Goal: Task Accomplishment & Management: Use online tool/utility

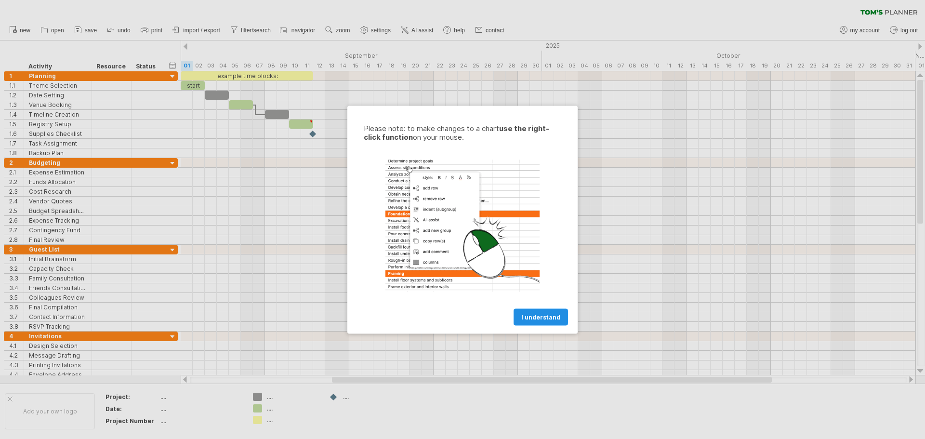
click at [531, 319] on span "I understand" at bounding box center [540, 316] width 39 height 7
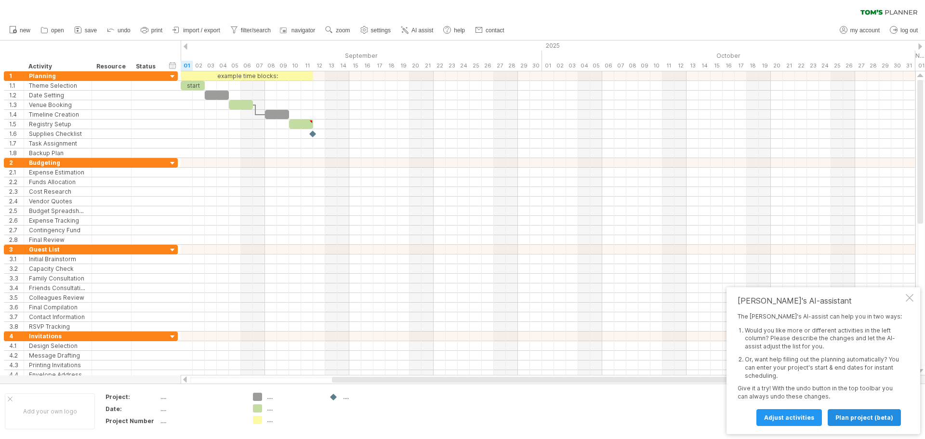
click at [854, 420] on span "plan project (beta)" at bounding box center [864, 417] width 58 height 7
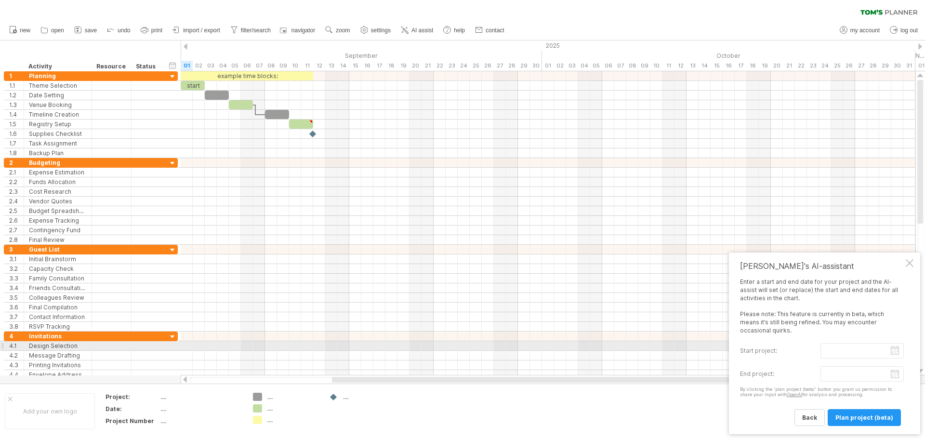
click at [896, 350] on input "start project:" at bounding box center [861, 350] width 83 height 15
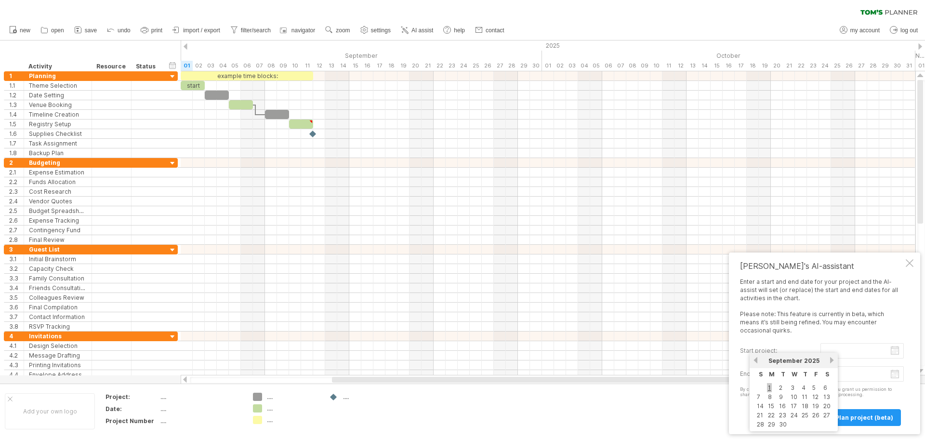
click at [771, 386] on link "1" at bounding box center [769, 387] width 5 height 9
type input "********"
click at [894, 374] on body "progress(100%) Trying to reach [DOMAIN_NAME] Connected again... 0% clear filter…" at bounding box center [462, 220] width 925 height 441
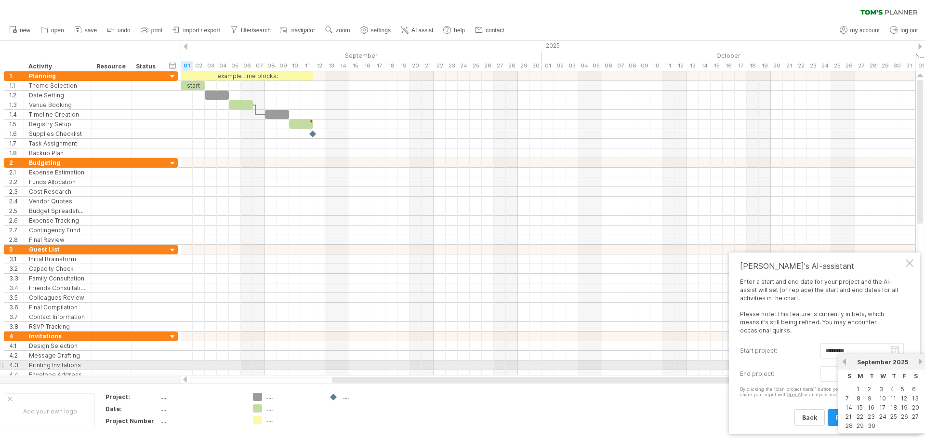
click at [920, 362] on link "next" at bounding box center [920, 361] width 7 height 7
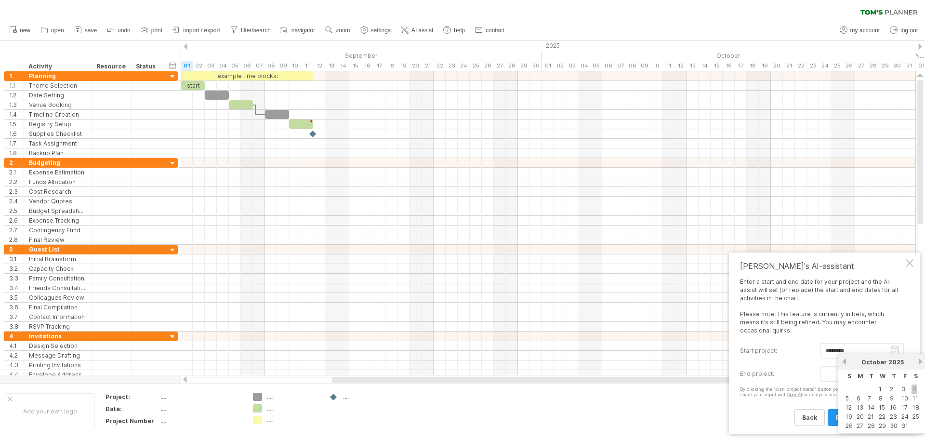
click at [912, 390] on link "4" at bounding box center [915, 388] width 6 height 9
type input "********"
click at [854, 417] on span "plan project (beta)" at bounding box center [864, 417] width 58 height 7
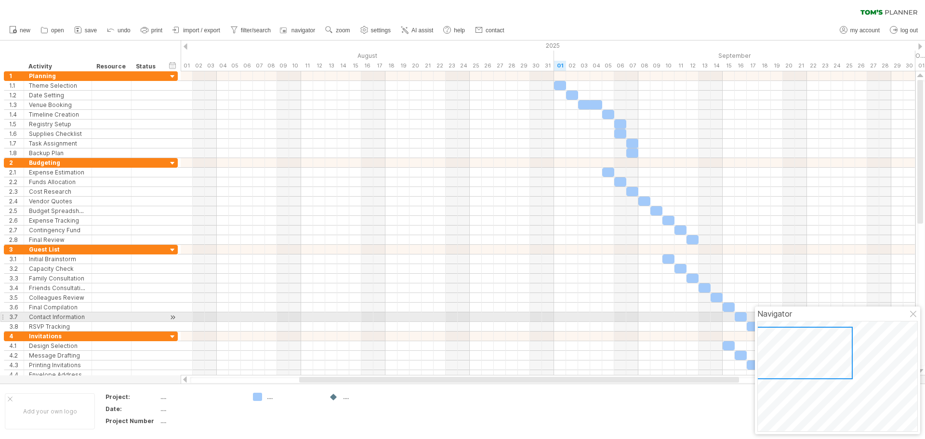
click at [912, 314] on div at bounding box center [914, 315] width 8 height 8
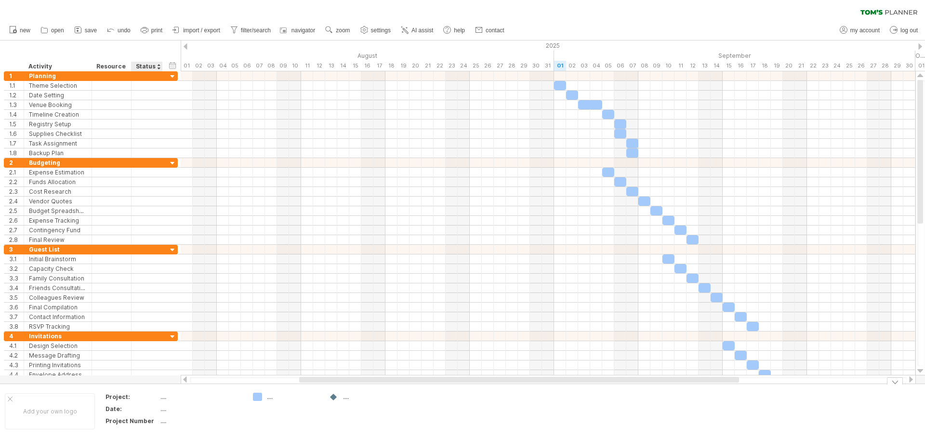
click at [167, 398] on div "...." at bounding box center [200, 397] width 81 height 8
type input "**********"
click at [171, 410] on div "...." at bounding box center [200, 409] width 81 height 8
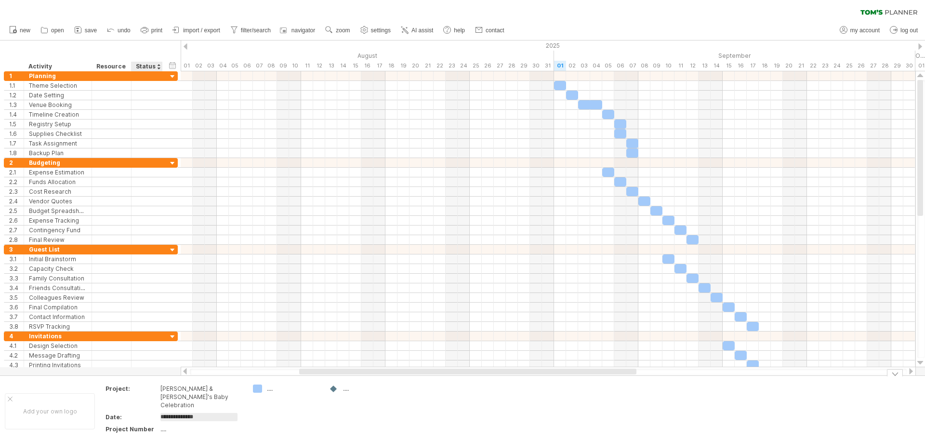
type input "**********"
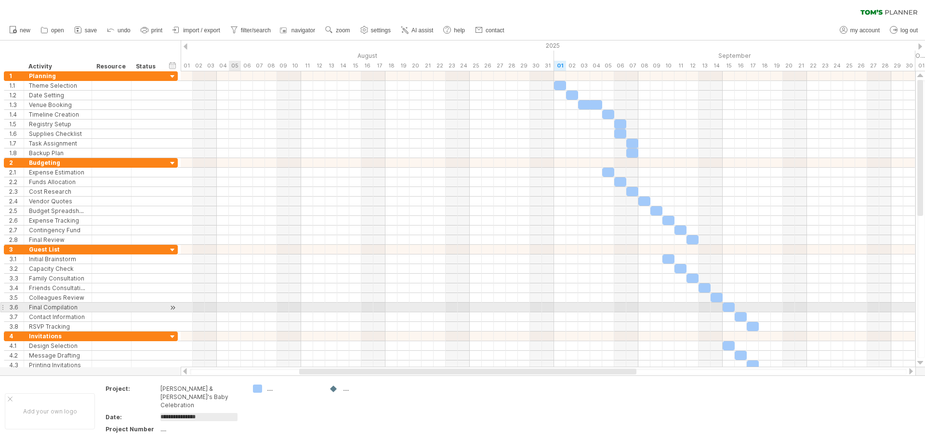
click at [234, 310] on div at bounding box center [548, 308] width 735 height 10
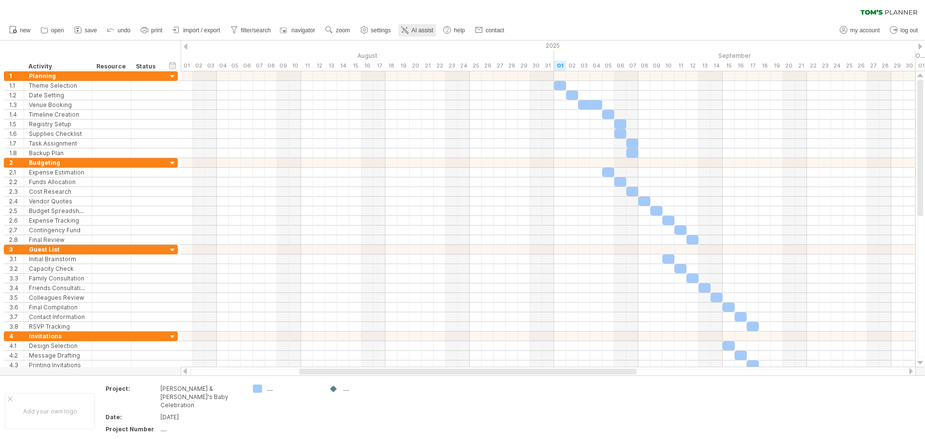
click at [420, 30] on span "AI assist" at bounding box center [422, 30] width 22 height 7
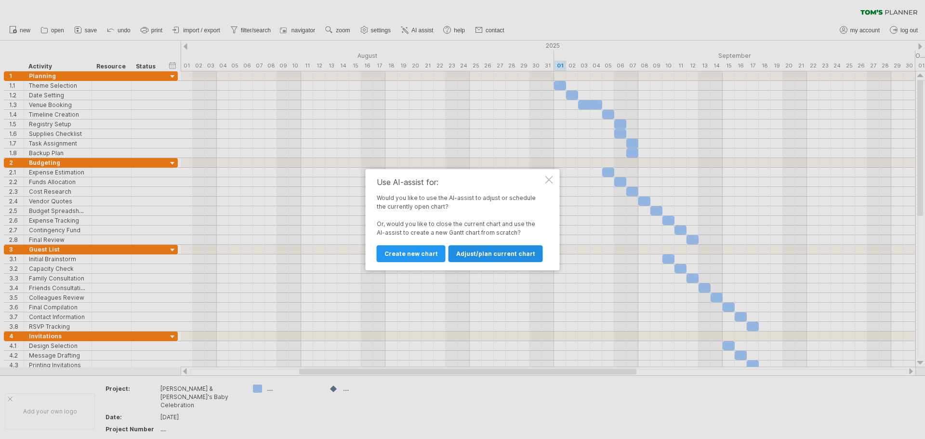
click at [457, 253] on span "Adjust/plan current chart" at bounding box center [495, 253] width 79 height 7
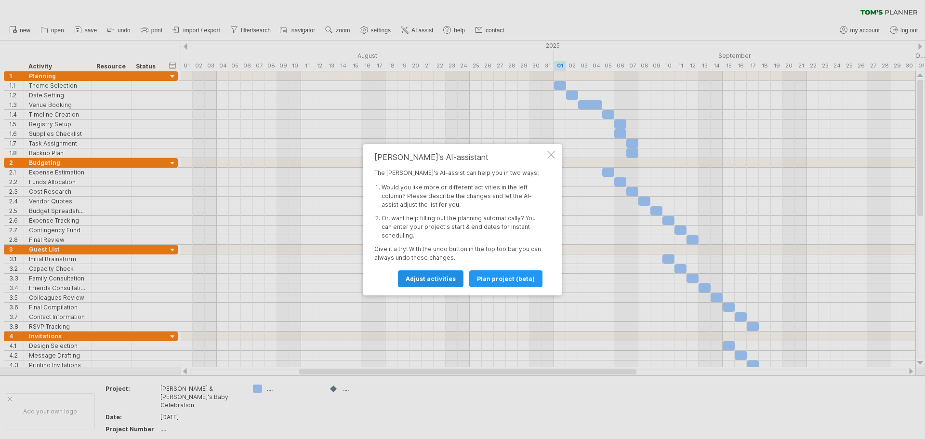
click at [422, 277] on span "Adjust activities" at bounding box center [431, 278] width 50 height 7
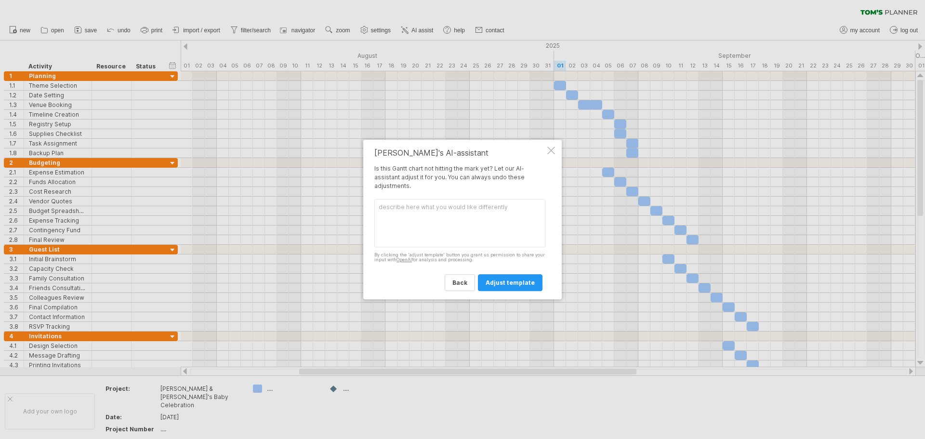
click at [416, 217] on textarea at bounding box center [459, 223] width 171 height 48
click at [552, 147] on div at bounding box center [551, 150] width 8 height 8
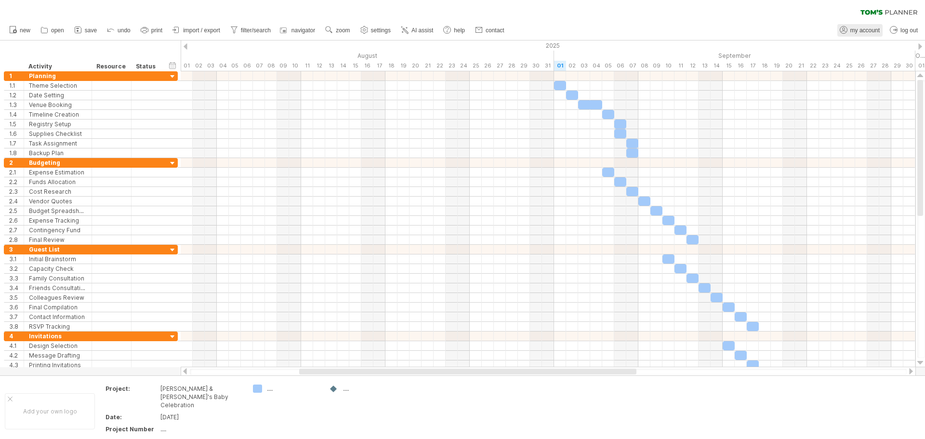
click at [860, 32] on span "my account" at bounding box center [864, 30] width 29 height 7
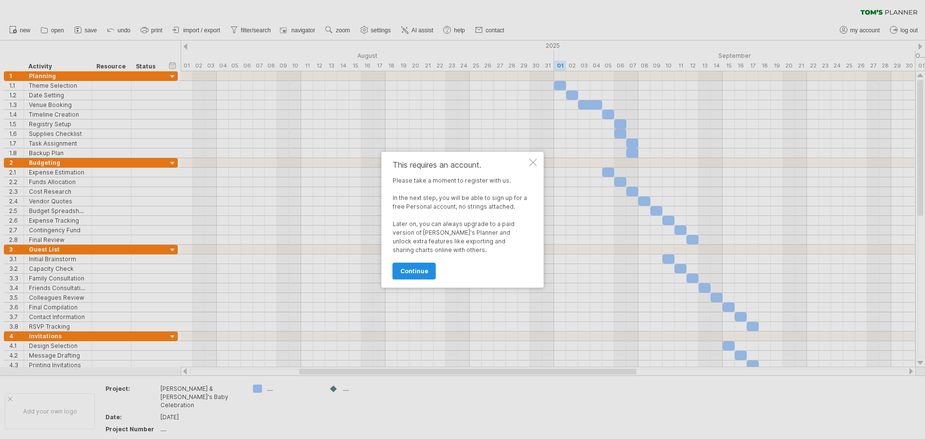
click at [414, 273] on span "continue" at bounding box center [414, 270] width 28 height 7
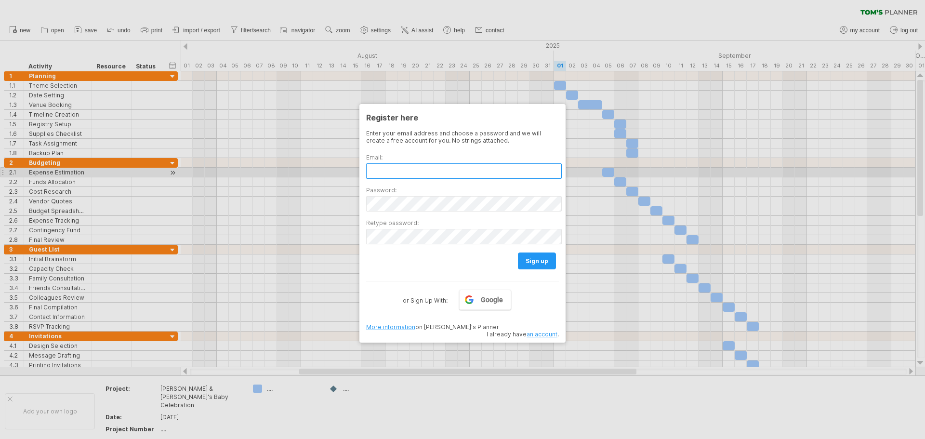
click at [405, 173] on input "text" at bounding box center [464, 170] width 196 height 15
type input "**********"
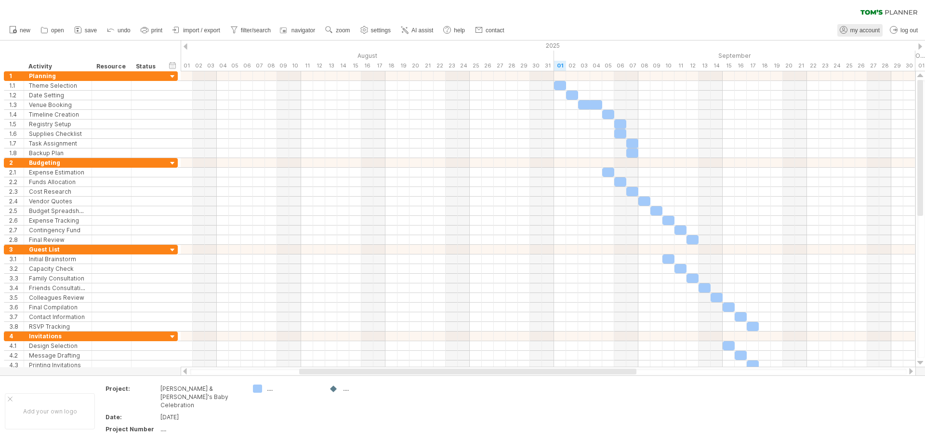
click at [855, 31] on span "my account" at bounding box center [864, 30] width 29 height 7
type input "**********"
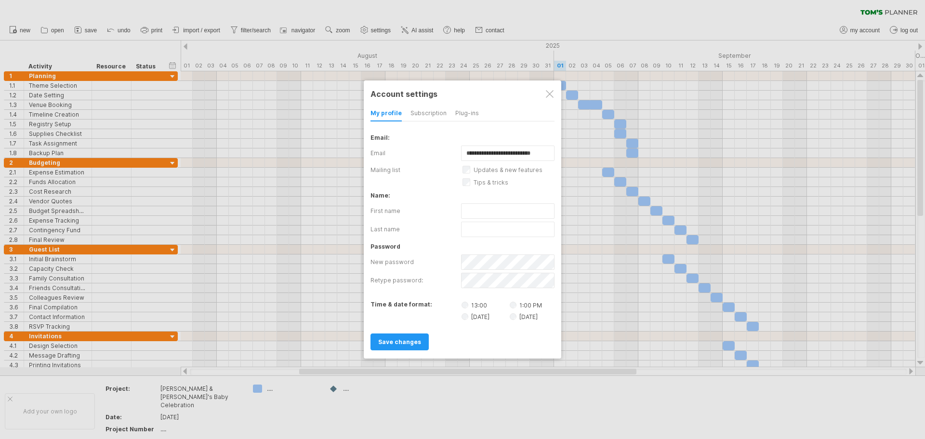
click at [396, 349] on link "save changes" at bounding box center [399, 341] width 58 height 17
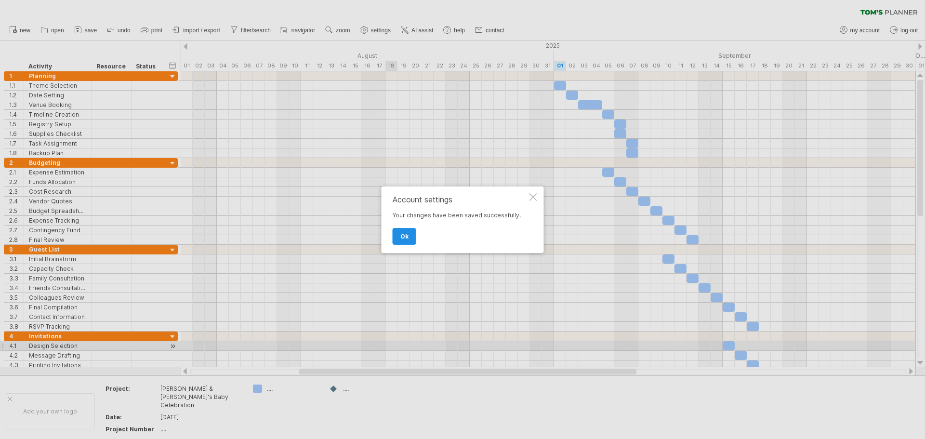
click at [405, 236] on span "ok" at bounding box center [404, 236] width 8 height 7
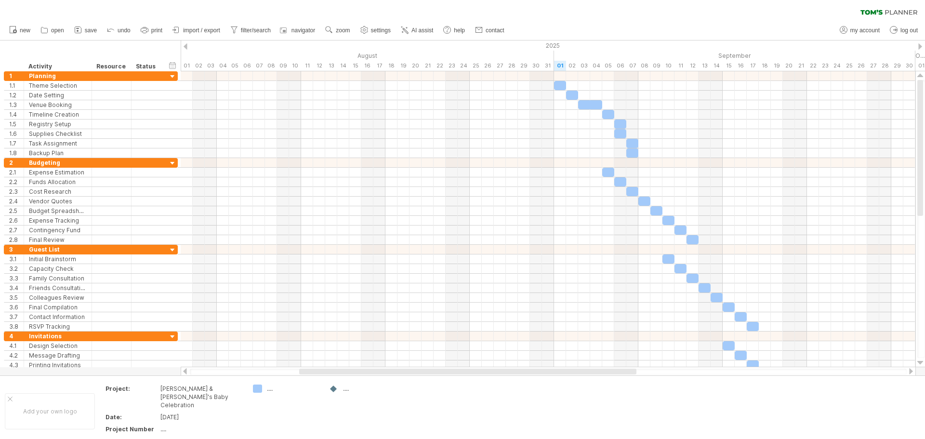
click at [91, 23] on ul "new open" at bounding box center [256, 30] width 504 height 20
click at [89, 30] on span "save" at bounding box center [91, 30] width 12 height 7
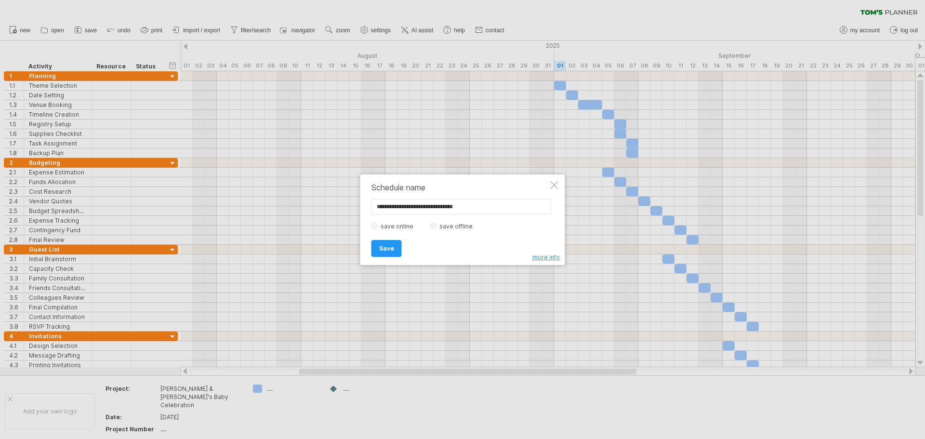
type input "**********"
click at [386, 247] on span "Save" at bounding box center [386, 248] width 15 height 7
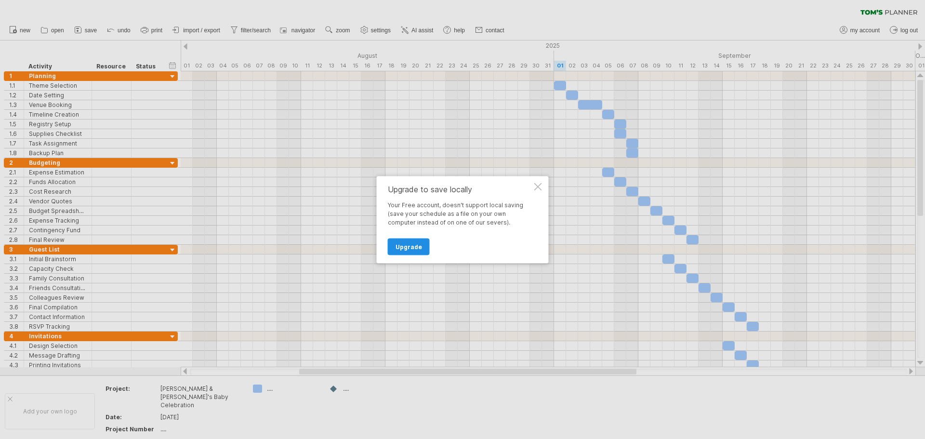
click at [410, 251] on link "Upgrade" at bounding box center [409, 246] width 42 height 17
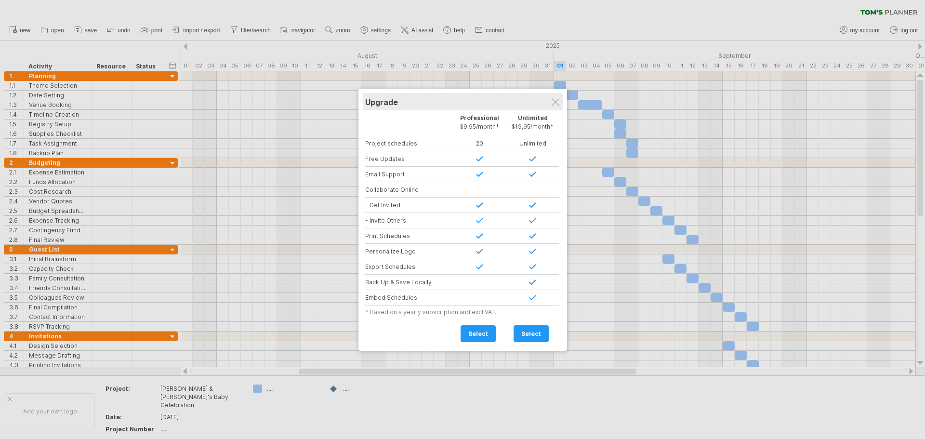
click at [551, 104] on div "Upgrade" at bounding box center [462, 101] width 195 height 17
click at [551, 101] on div "Upgrade" at bounding box center [462, 101] width 195 height 17
click at [558, 100] on div at bounding box center [556, 102] width 8 height 8
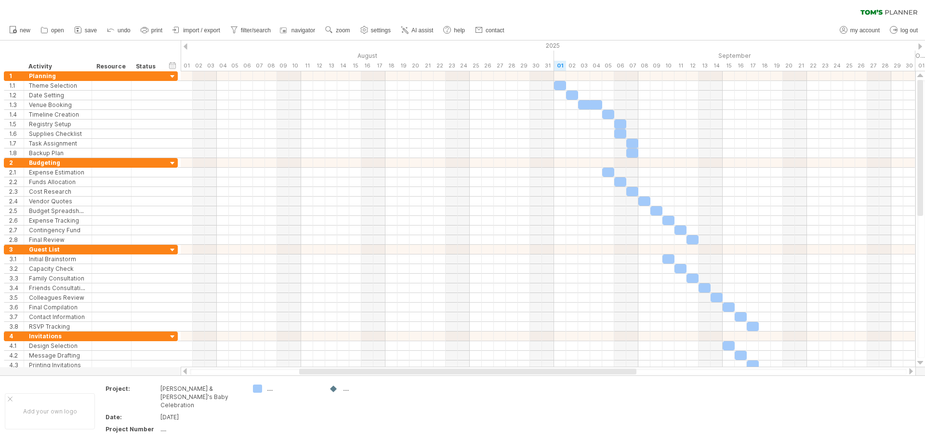
click at [88, 31] on span "save" at bounding box center [91, 30] width 12 height 7
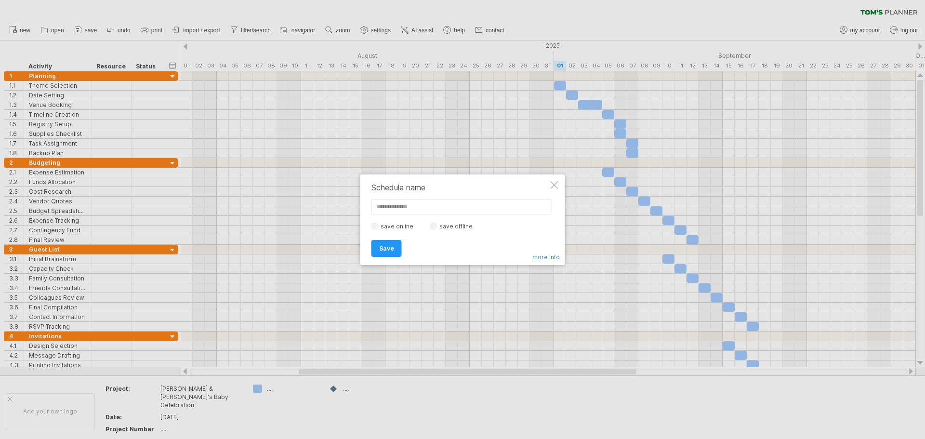
click at [386, 203] on input "text" at bounding box center [461, 206] width 180 height 15
type input "**********"
click at [391, 242] on link "Save" at bounding box center [386, 248] width 30 height 17
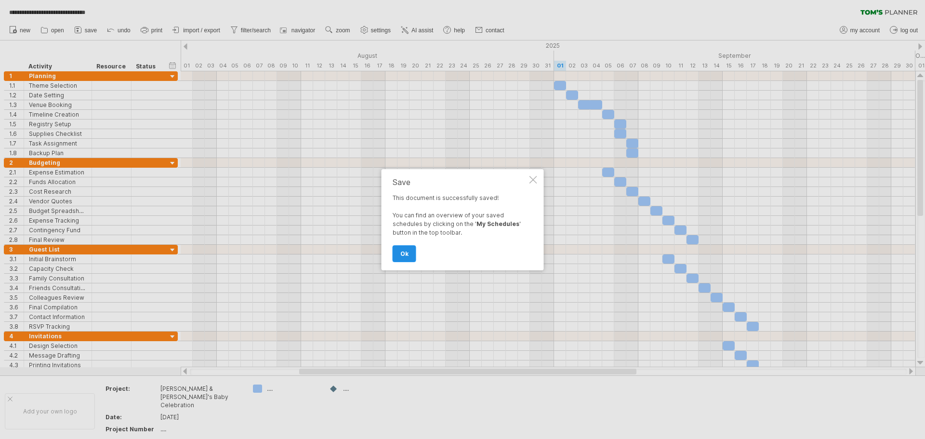
click at [400, 254] on span "ok" at bounding box center [404, 253] width 8 height 7
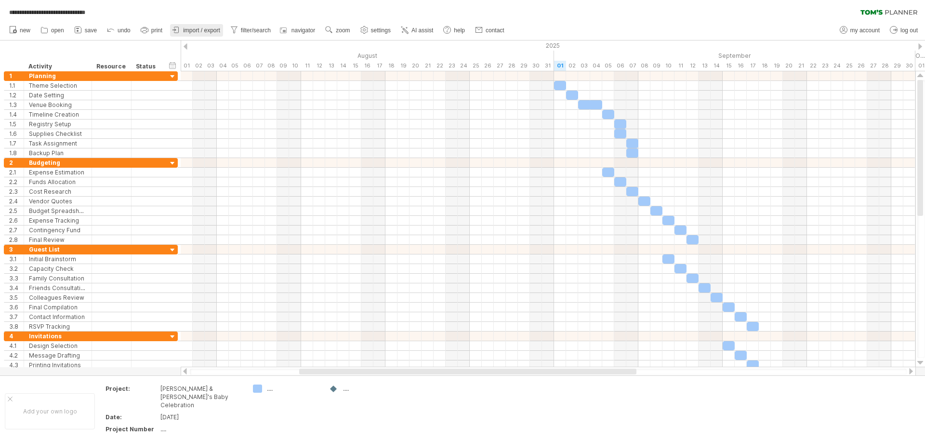
click at [203, 29] on span "import / export" at bounding box center [201, 30] width 37 height 7
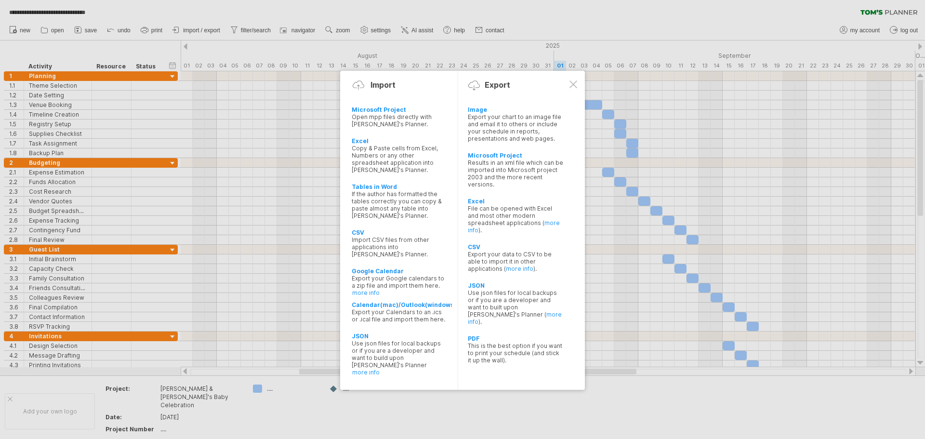
click at [573, 83] on div at bounding box center [573, 84] width 8 height 8
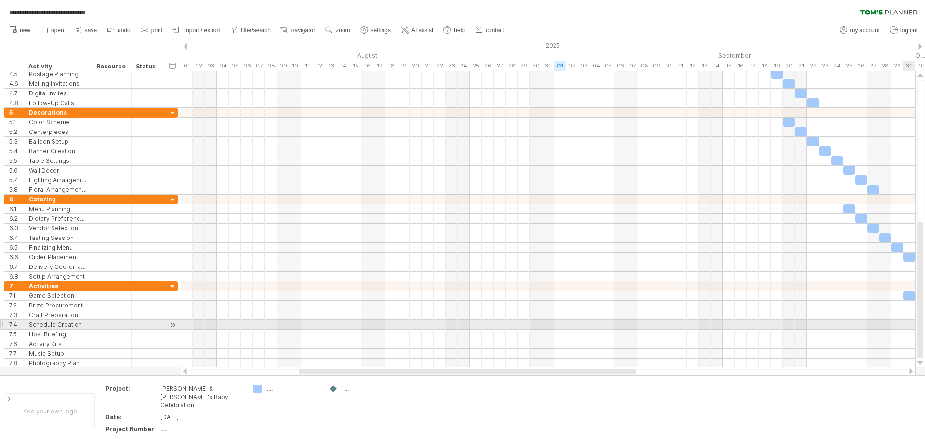
drag, startPoint x: 920, startPoint y: 167, endPoint x: 913, endPoint y: 324, distance: 157.2
click at [913, 324] on div "**********" at bounding box center [462, 219] width 925 height 439
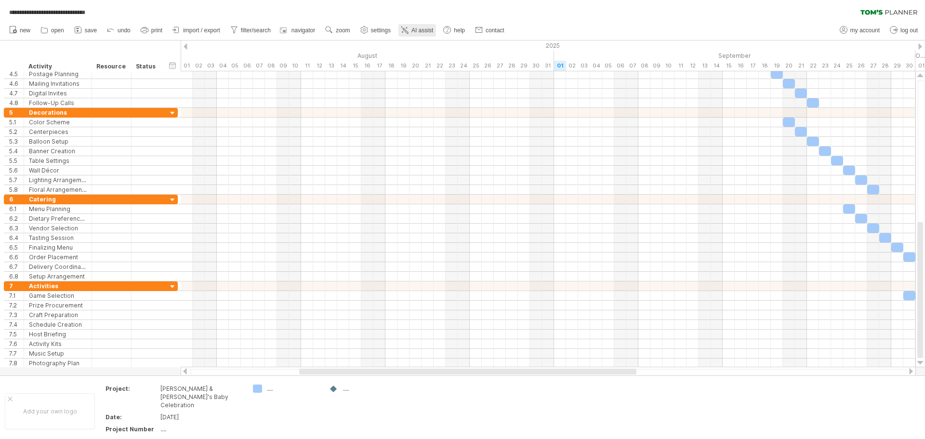
click at [420, 29] on span "AI assist" at bounding box center [422, 30] width 22 height 7
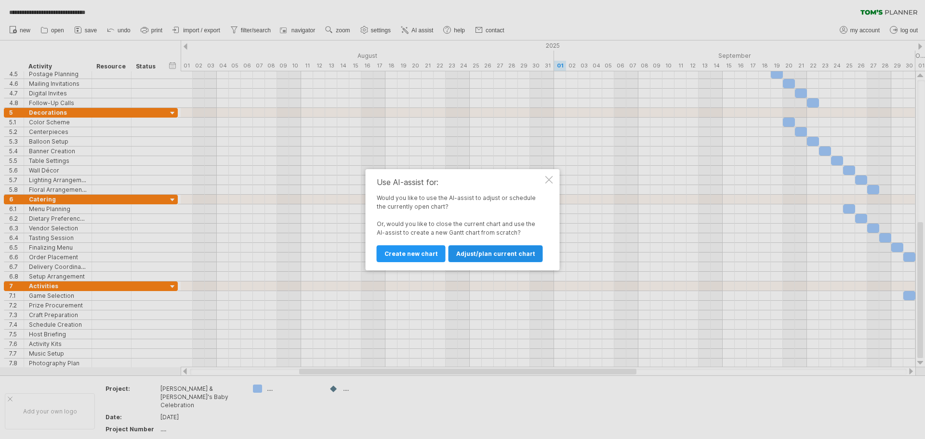
click at [479, 254] on span "Adjust/plan current chart" at bounding box center [495, 253] width 79 height 7
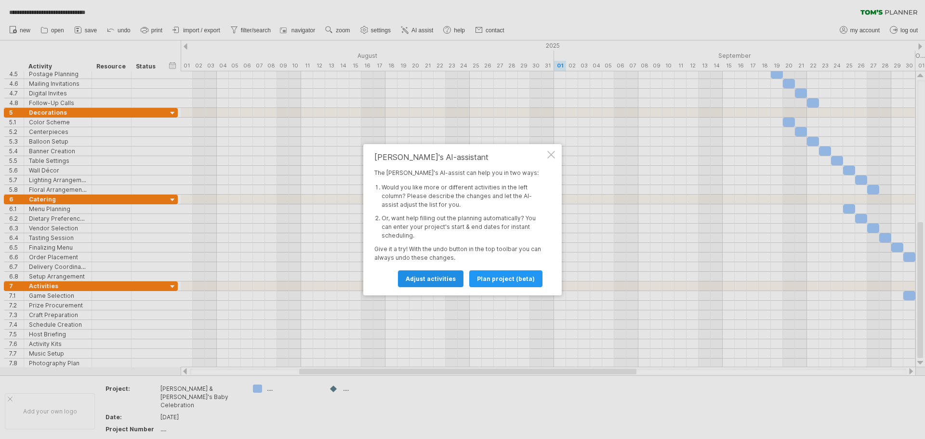
click at [424, 281] on span "Adjust activities" at bounding box center [431, 278] width 50 height 7
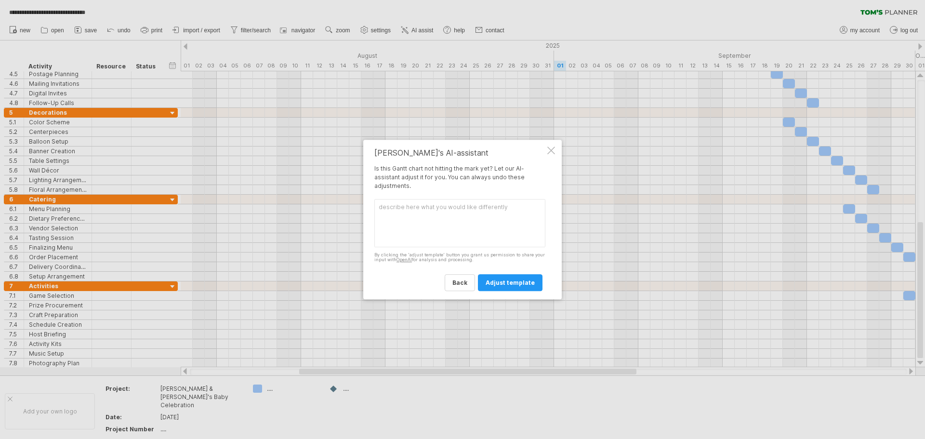
click at [417, 229] on textarea at bounding box center [459, 223] width 171 height 48
type textarea "Guest list"
click at [495, 283] on span "adjust template" at bounding box center [510, 282] width 49 height 7
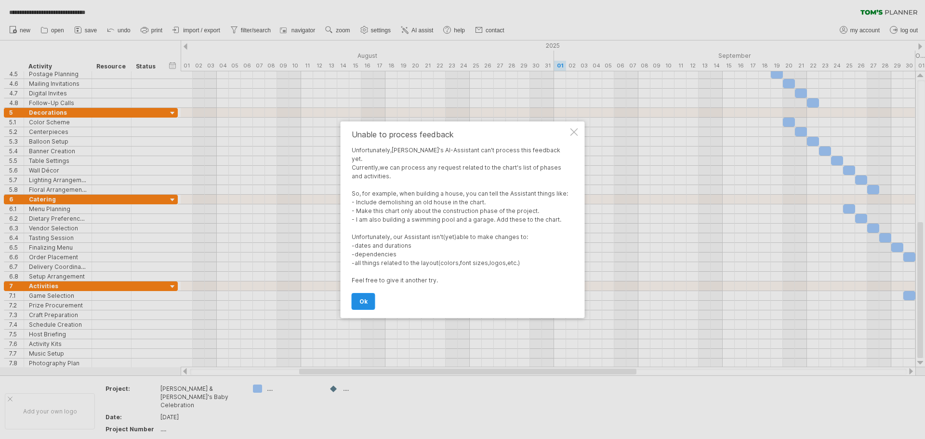
click at [359, 298] on span "ok" at bounding box center [363, 301] width 8 height 7
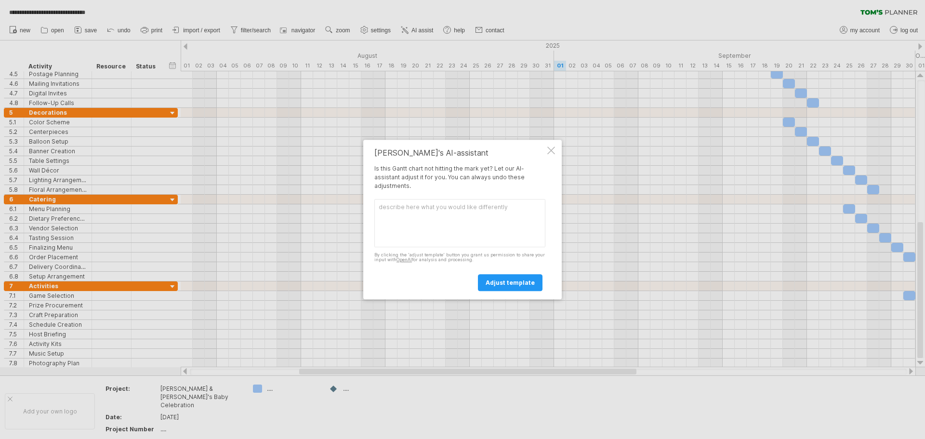
click at [549, 149] on div at bounding box center [551, 150] width 8 height 8
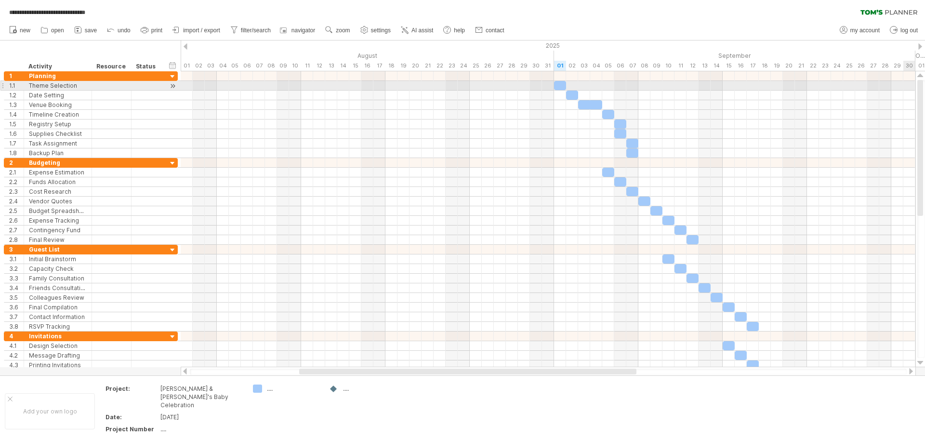
drag, startPoint x: 919, startPoint y: 297, endPoint x: 914, endPoint y: 90, distance: 207.2
click at [914, 90] on div "**********" at bounding box center [462, 219] width 925 height 439
